Goal: Transaction & Acquisition: Purchase product/service

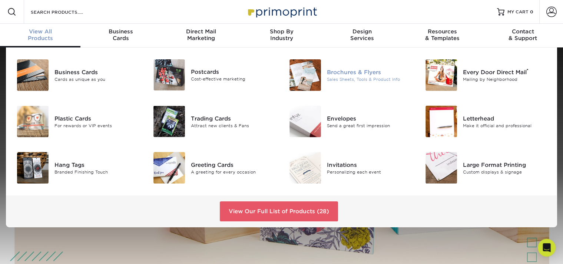
click at [328, 80] on div "Sales Sheets, Tools & Product Info" at bounding box center [369, 79] width 85 height 6
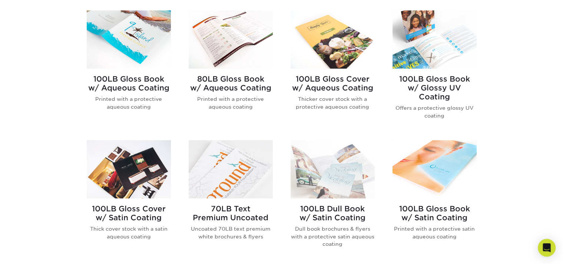
scroll to position [320, 0]
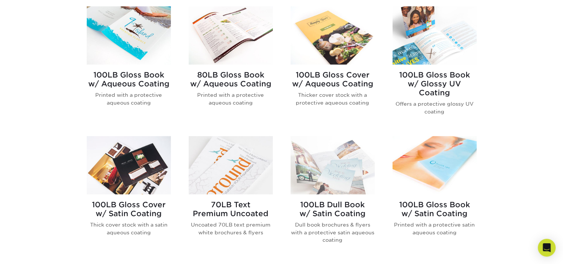
click at [246, 152] on img at bounding box center [231, 165] width 84 height 58
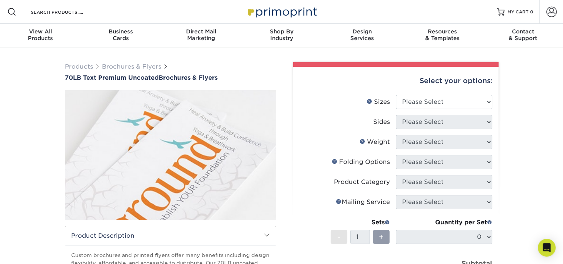
scroll to position [40, 0]
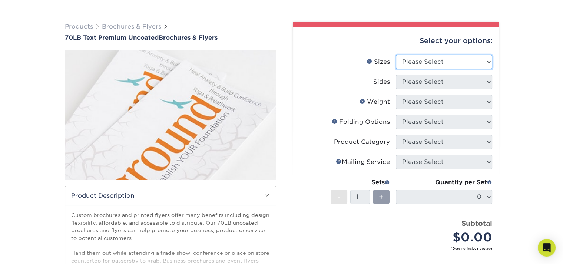
select select "8.50x11.00"
click option "8.5" x 11"" at bounding box center [0, 0] width 0 height 0
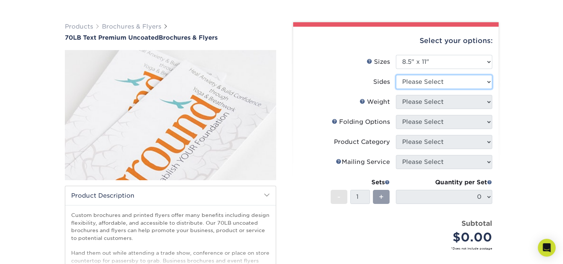
click at [396, 75] on select "Please Select Print Both Sides Print Front Only" at bounding box center [444, 82] width 96 height 14
select select "32d3c223-f82c-492b-b915-ba065a00862f"
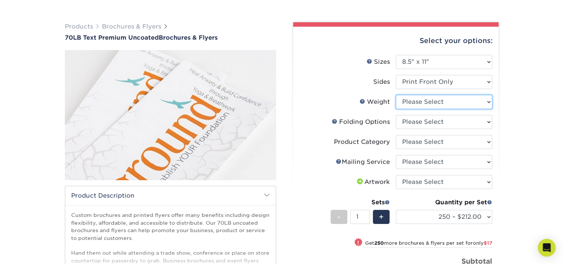
click at [418, 108] on select "Please Select 70LB" at bounding box center [444, 102] width 96 height 14
select select "70LB"
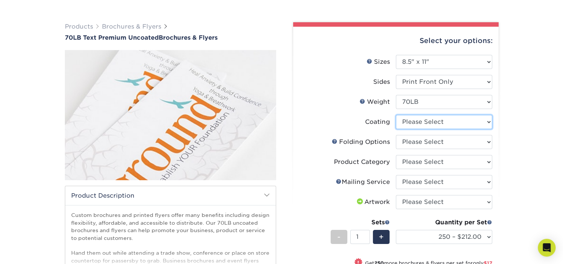
click at [412, 124] on select at bounding box center [444, 122] width 96 height 14
select select "3e7618de-abca-4bda-9f97-8b9129e913d8"
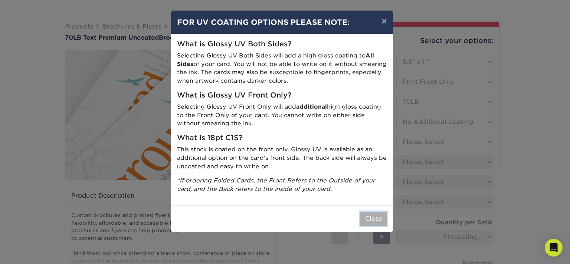
click at [379, 221] on button "Close" at bounding box center [373, 219] width 27 height 14
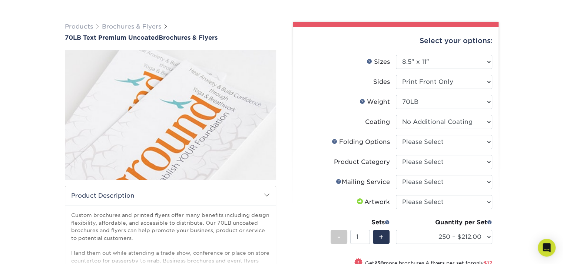
click at [386, 141] on div "Folds Help Folding Options" at bounding box center [361, 142] width 58 height 9
select select "9b1d5825-34d1-4721-9874-ed79abb003d7"
click option "FLAT - No Folding" at bounding box center [0, 0] width 0 height 0
select select "1a668080-6b7c-4174-b399-2c3833b27ef4"
click option "Flyers and Brochures" at bounding box center [0, 0] width 0 height 0
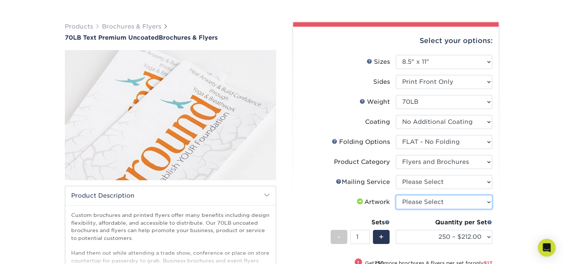
select select "upload"
click option "I will upload files" at bounding box center [0, 0] width 0 height 0
